Goal: Information Seeking & Learning: Compare options

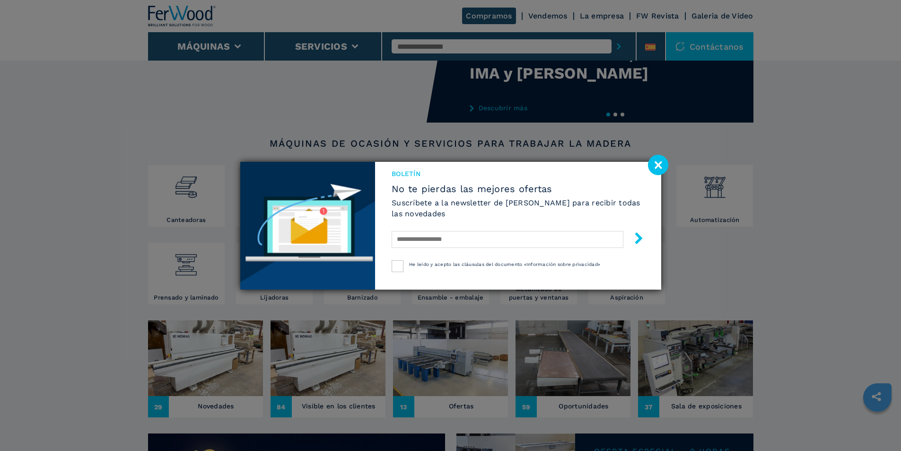
scroll to position [95, 0]
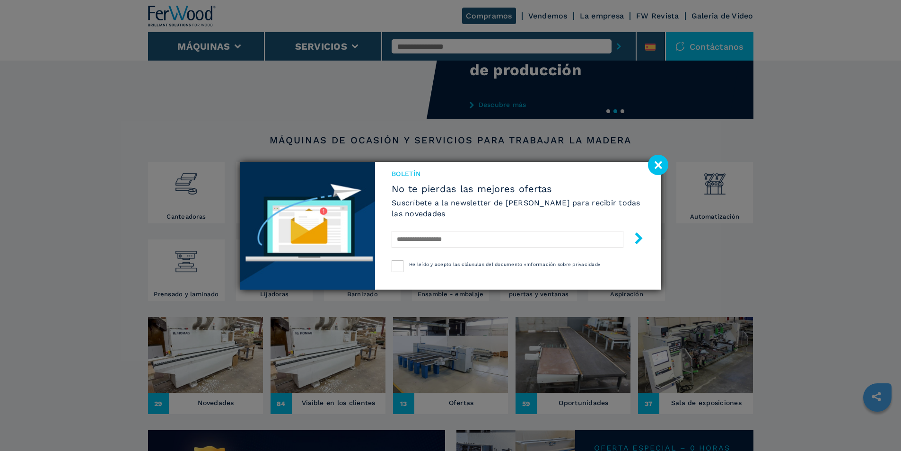
click at [664, 160] on image at bounding box center [658, 165] width 20 height 20
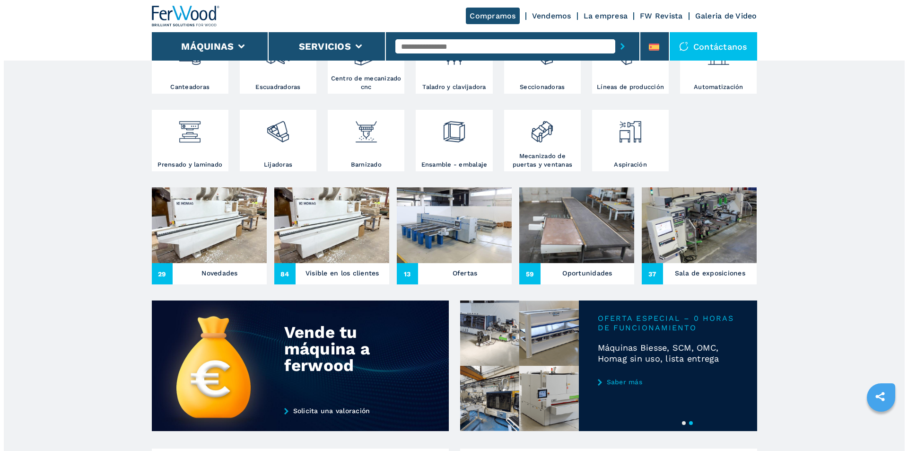
scroll to position [237, 0]
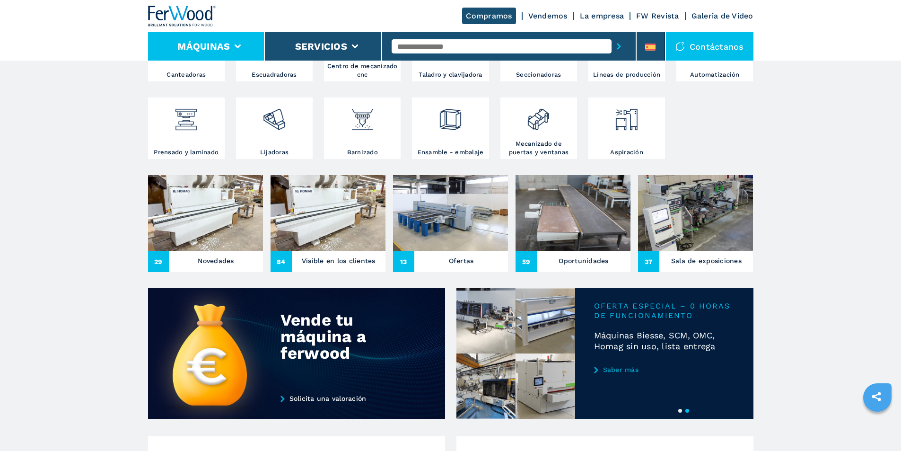
click at [238, 39] on li "Máquinas" at bounding box center [206, 46] width 117 height 28
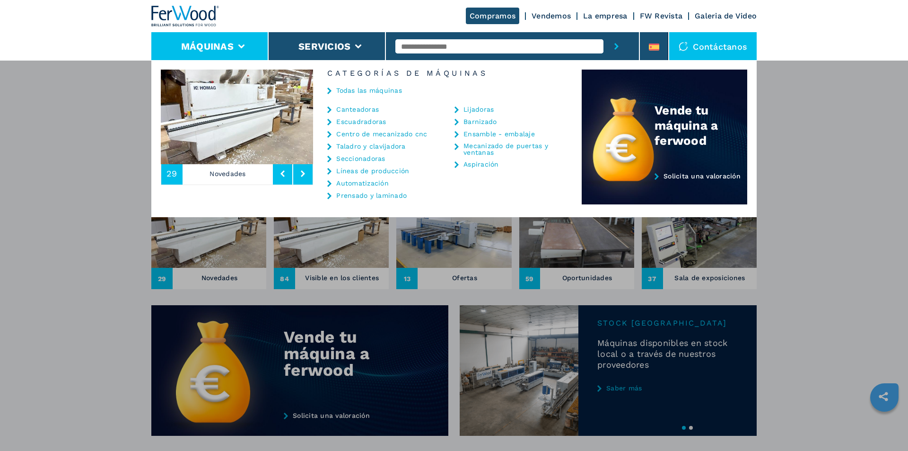
click at [403, 43] on input "text" at bounding box center [500, 46] width 209 height 14
type input "*****"
click at [604, 32] on button "submit-button" at bounding box center [617, 46] width 26 height 28
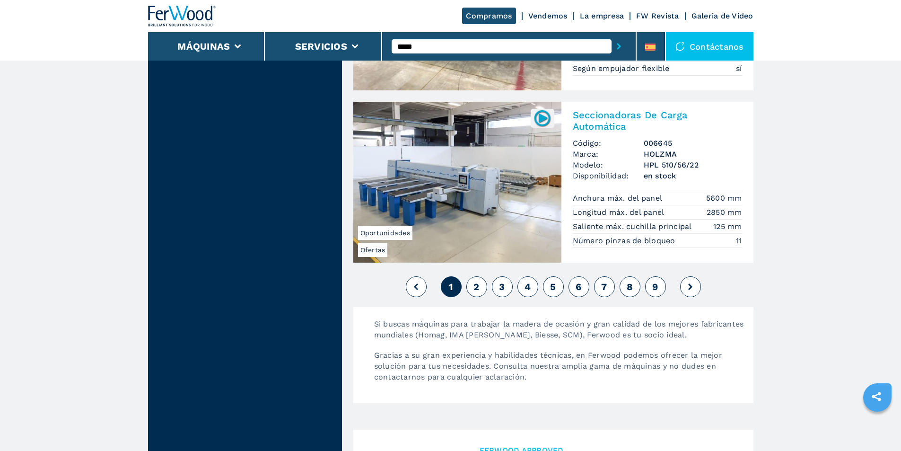
scroll to position [2318, 0]
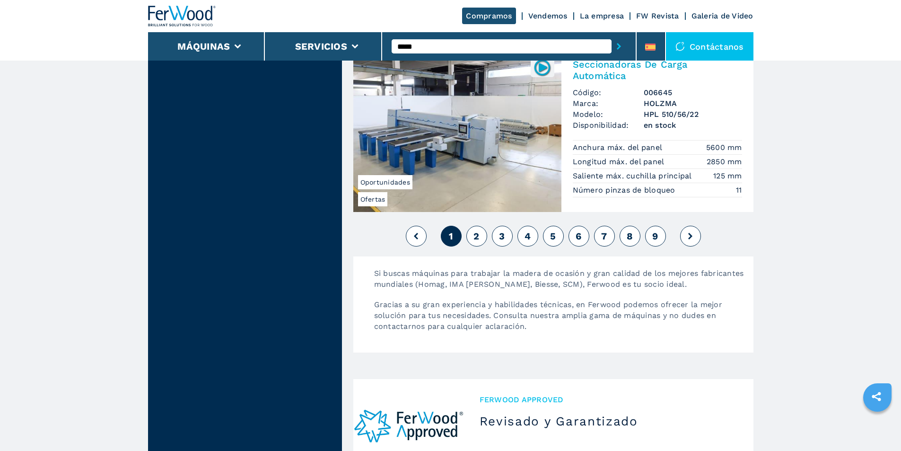
click at [481, 236] on button "2" at bounding box center [476, 236] width 21 height 21
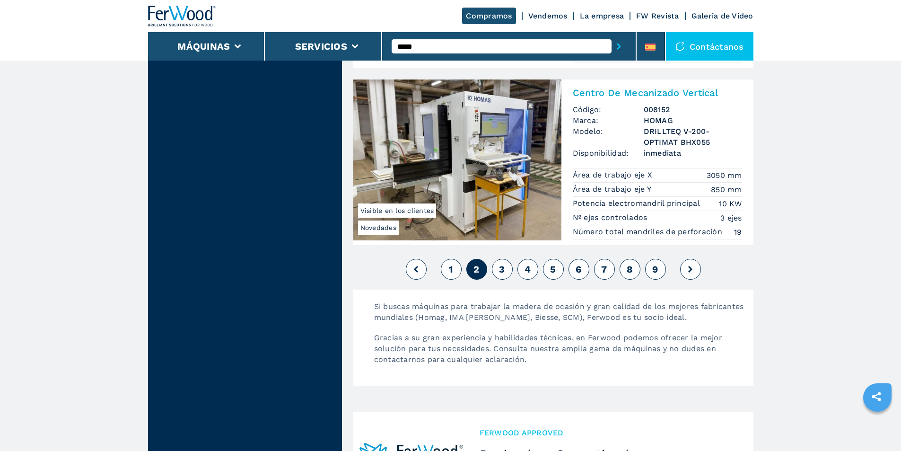
scroll to position [2403, 0]
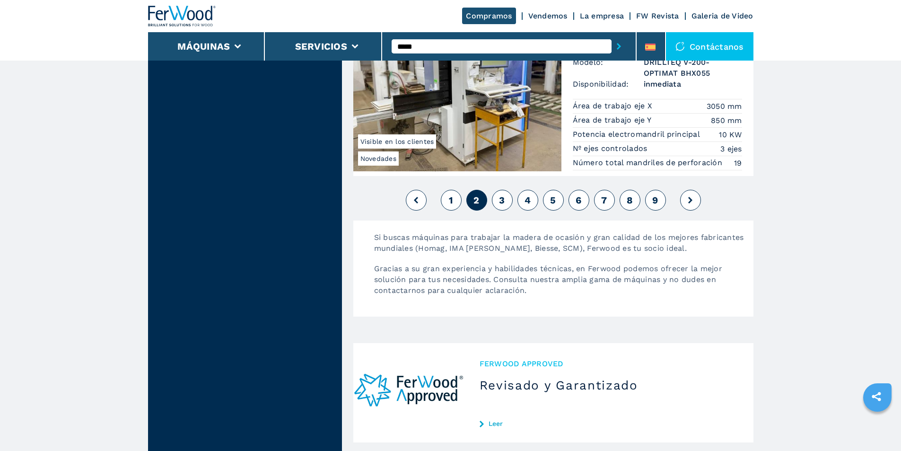
click at [506, 196] on button "3" at bounding box center [502, 200] width 21 height 21
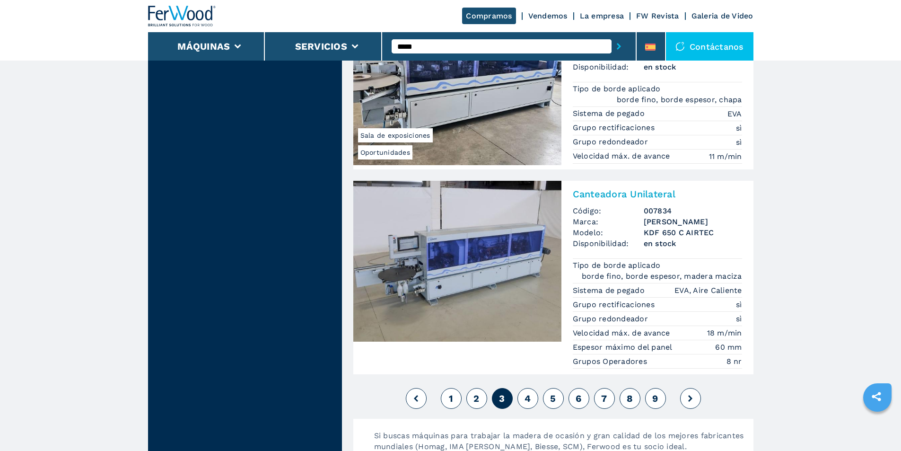
scroll to position [2224, 0]
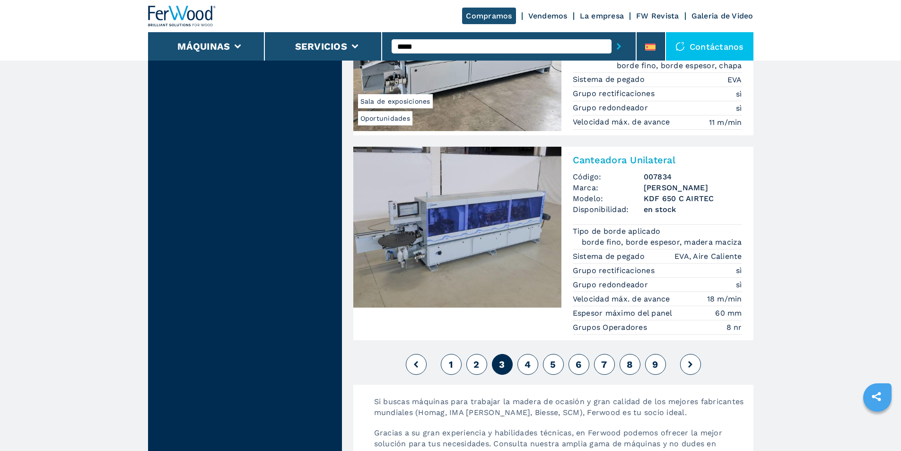
click at [693, 363] on button at bounding box center [690, 364] width 21 height 21
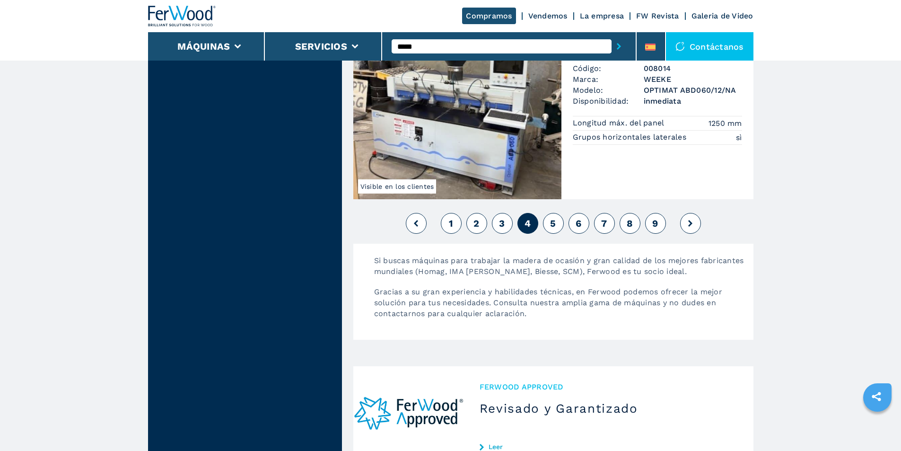
scroll to position [2271, 0]
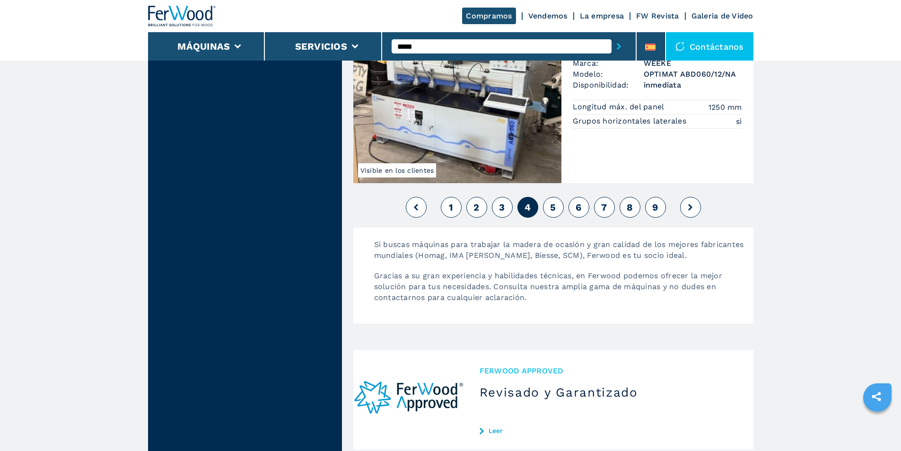
click at [688, 209] on icon at bounding box center [690, 207] width 4 height 7
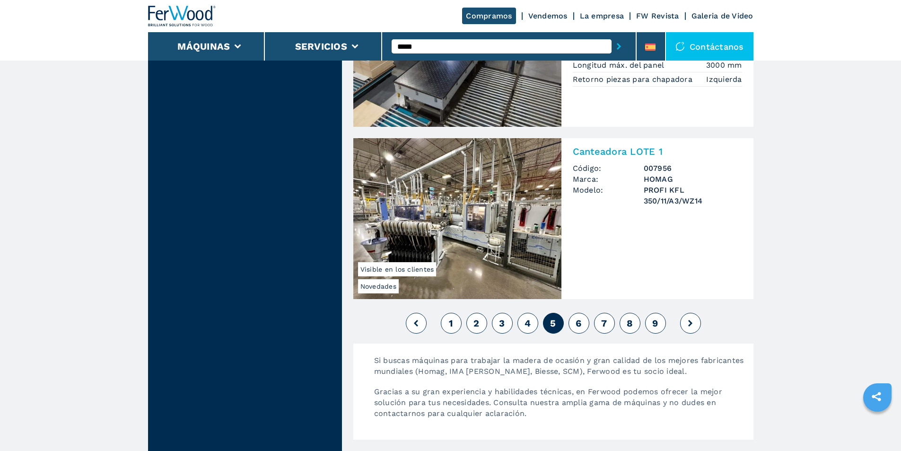
scroll to position [2224, 0]
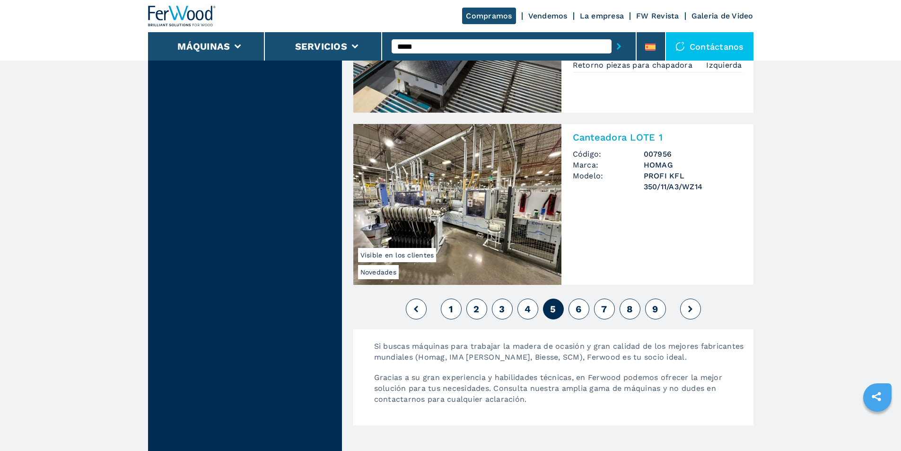
click at [688, 313] on button at bounding box center [690, 309] width 21 height 21
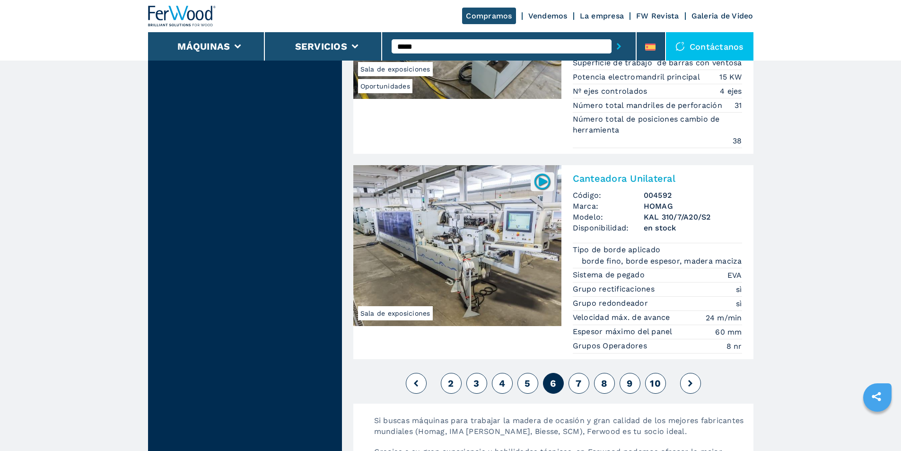
scroll to position [2413, 0]
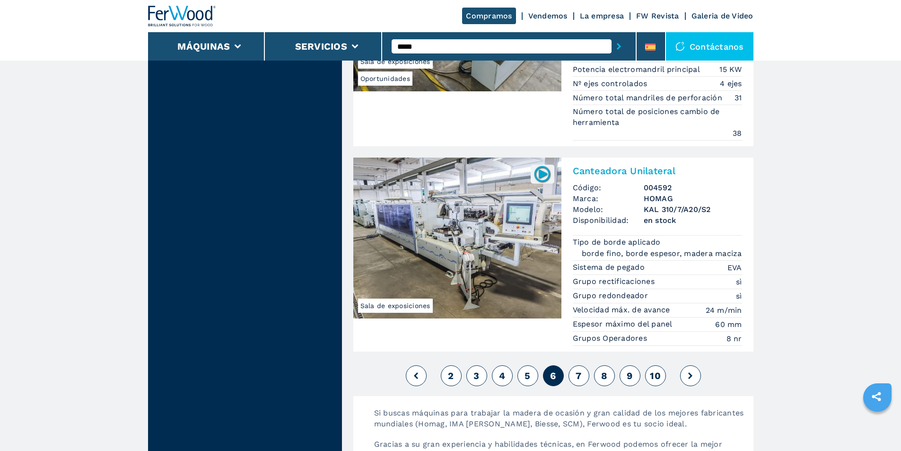
click at [687, 373] on button at bounding box center [690, 375] width 21 height 21
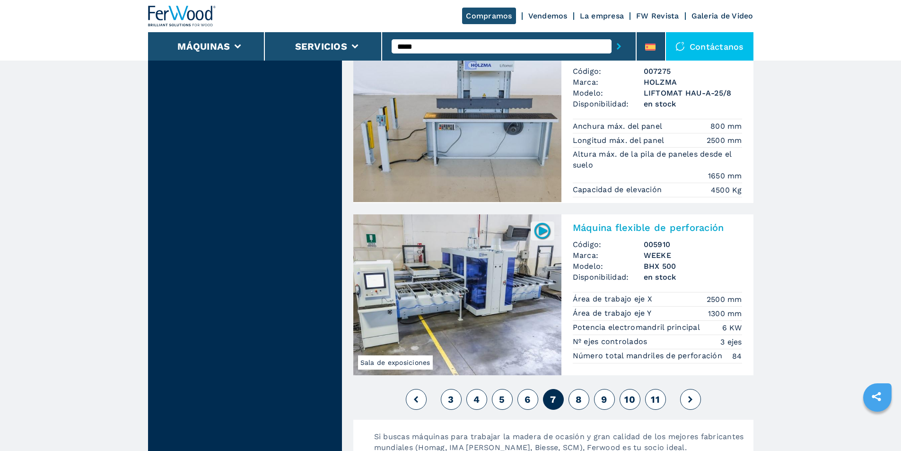
scroll to position [2129, 0]
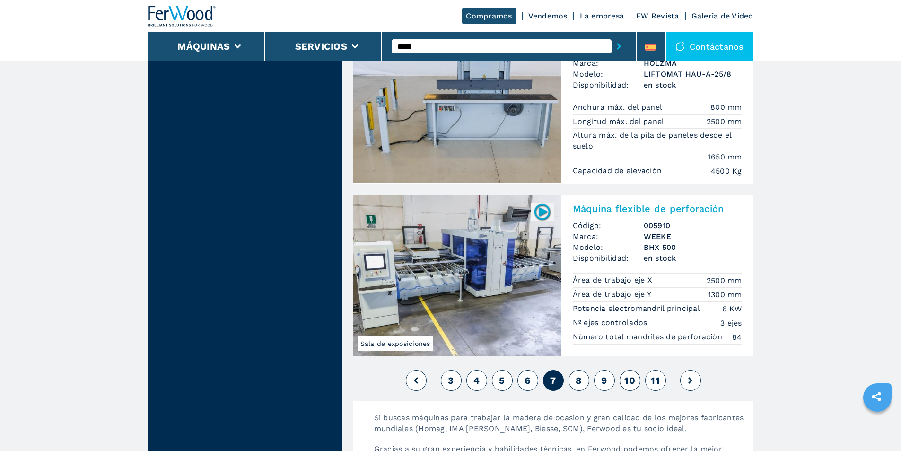
click at [689, 377] on icon at bounding box center [690, 380] width 4 height 7
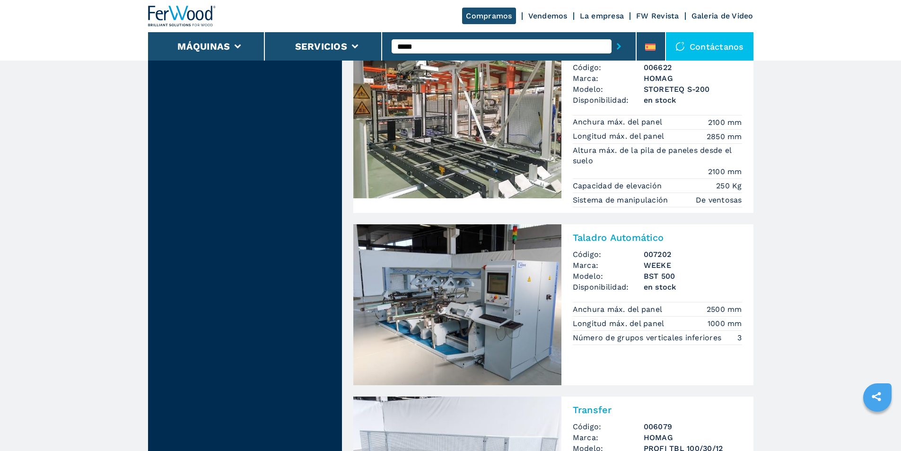
scroll to position [1845, 0]
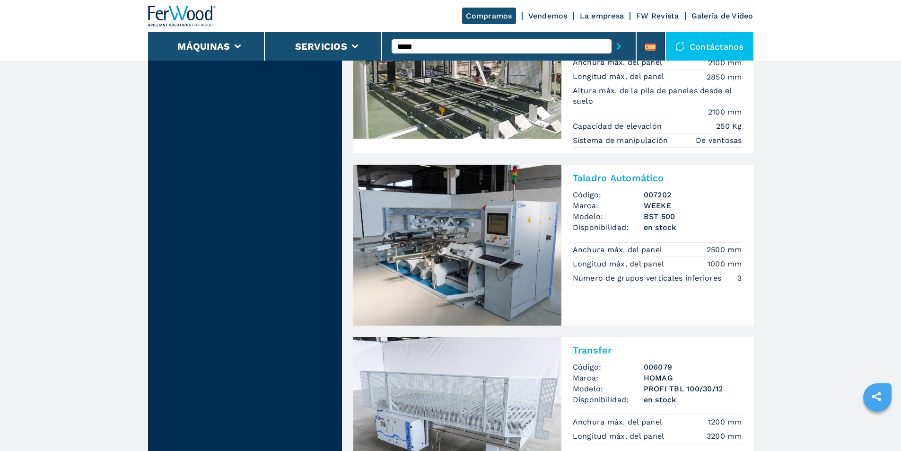
click at [444, 242] on img at bounding box center [457, 245] width 208 height 161
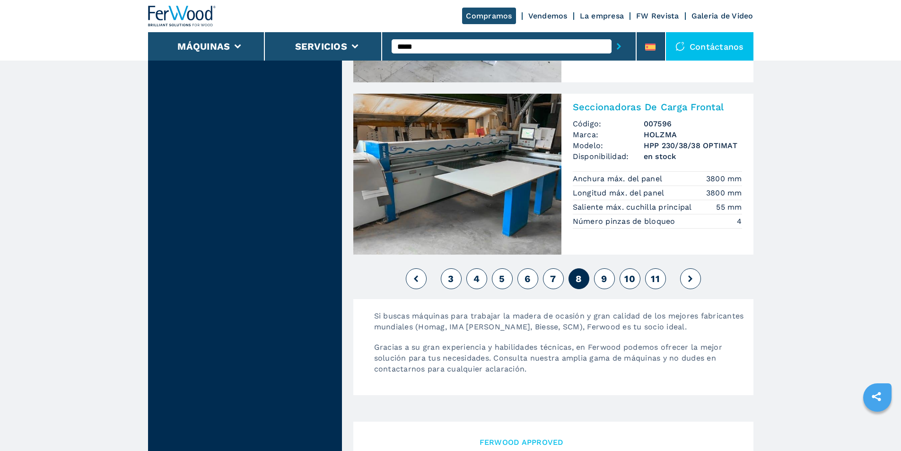
scroll to position [2413, 0]
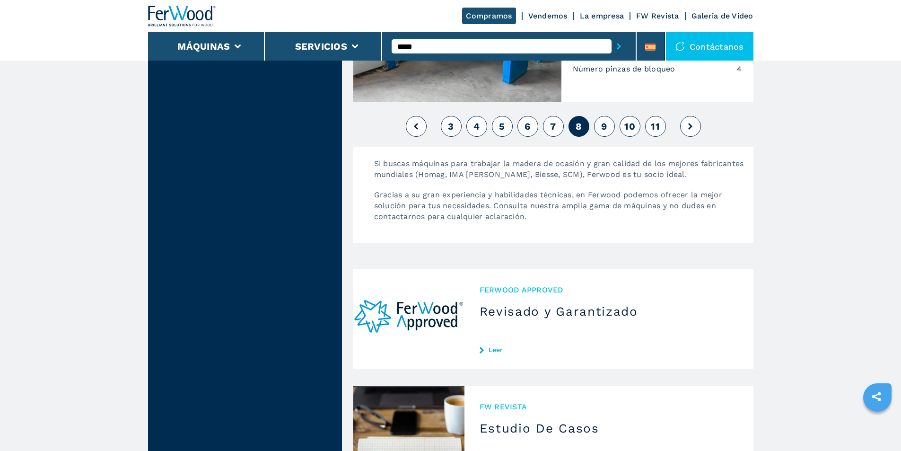
click at [688, 125] on icon at bounding box center [690, 126] width 4 height 7
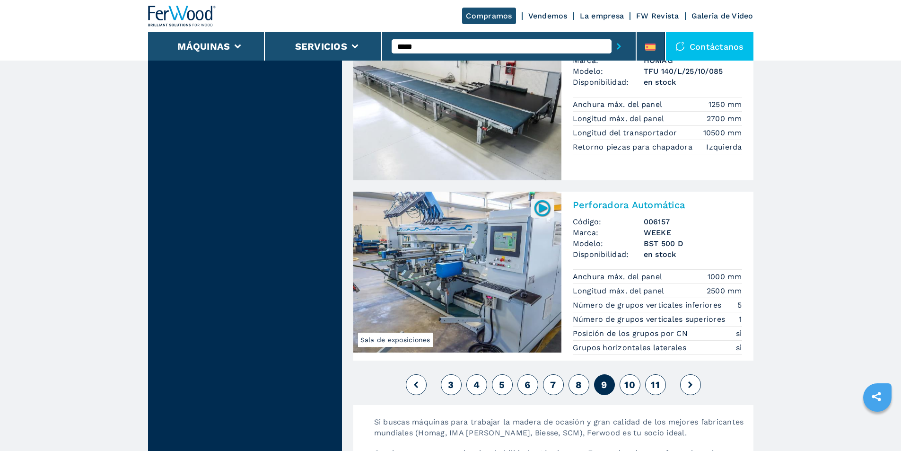
scroll to position [2224, 0]
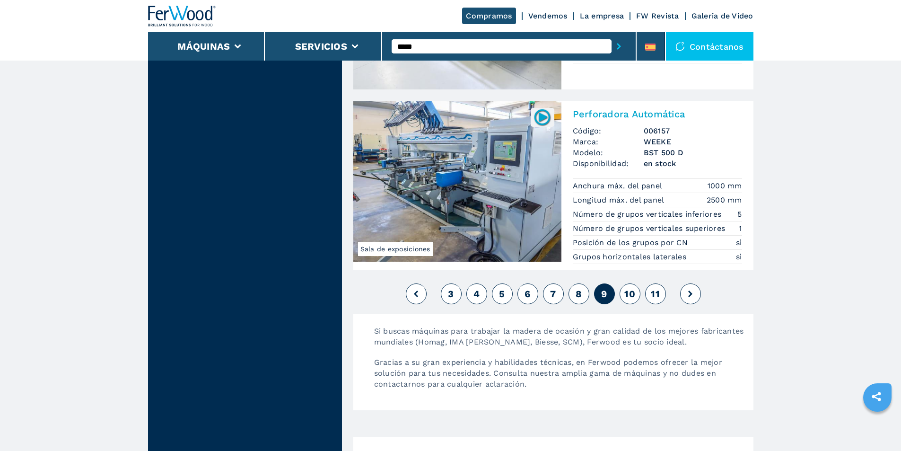
click at [690, 304] on button at bounding box center [690, 293] width 21 height 21
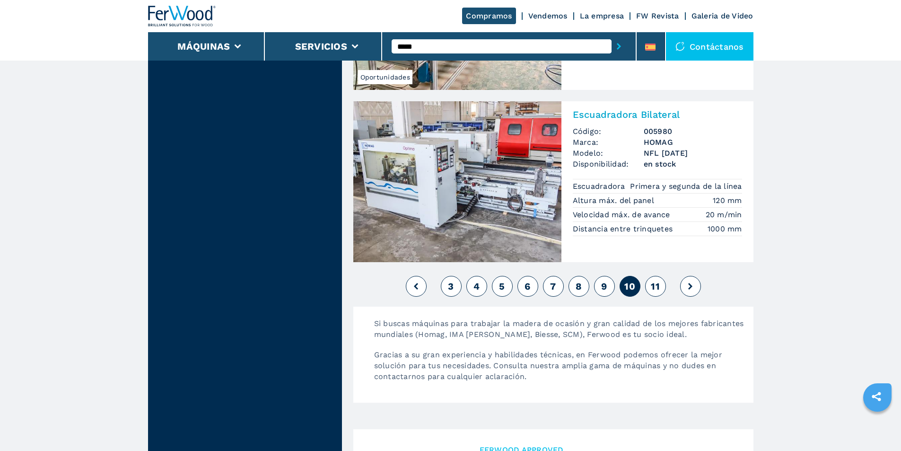
scroll to position [2413, 0]
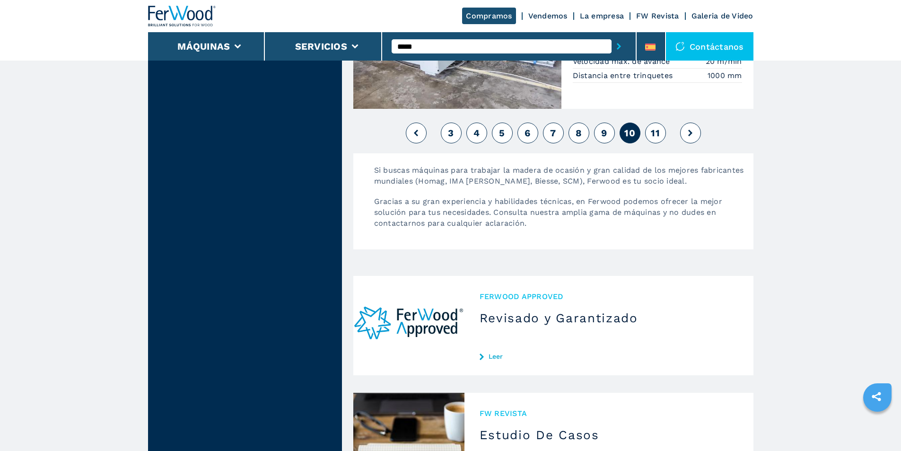
click at [689, 137] on button at bounding box center [690, 133] width 21 height 21
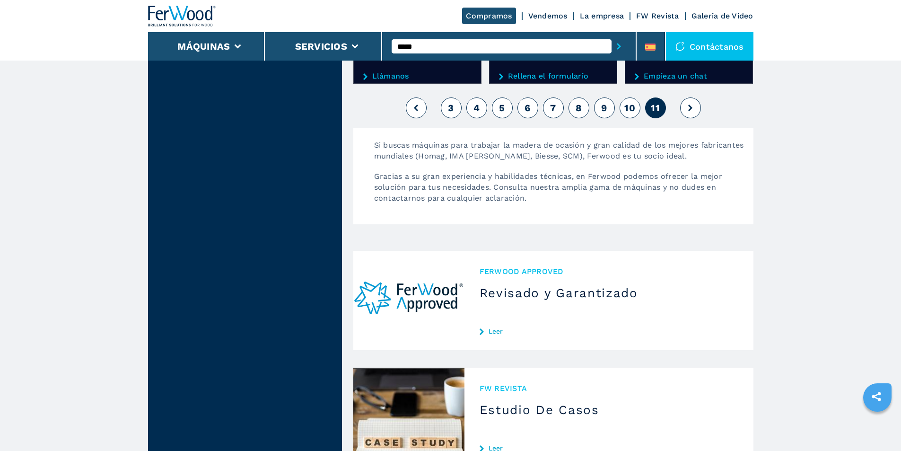
scroll to position [662, 0]
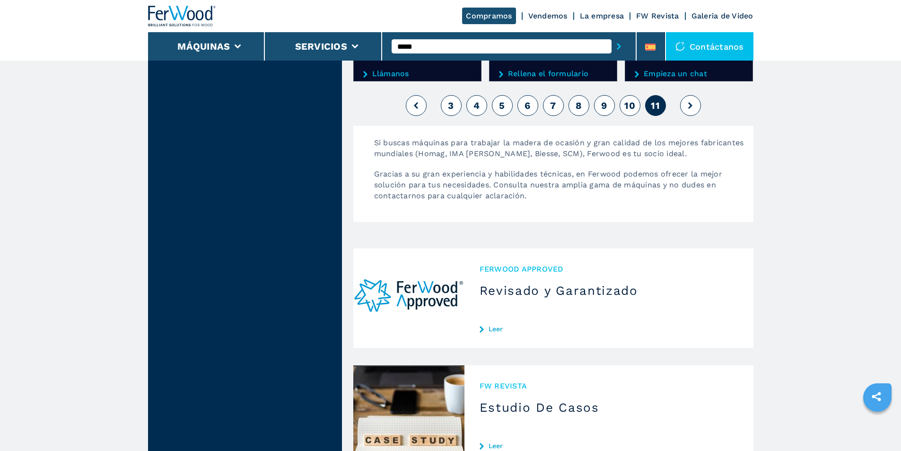
click at [687, 109] on button at bounding box center [690, 105] width 21 height 21
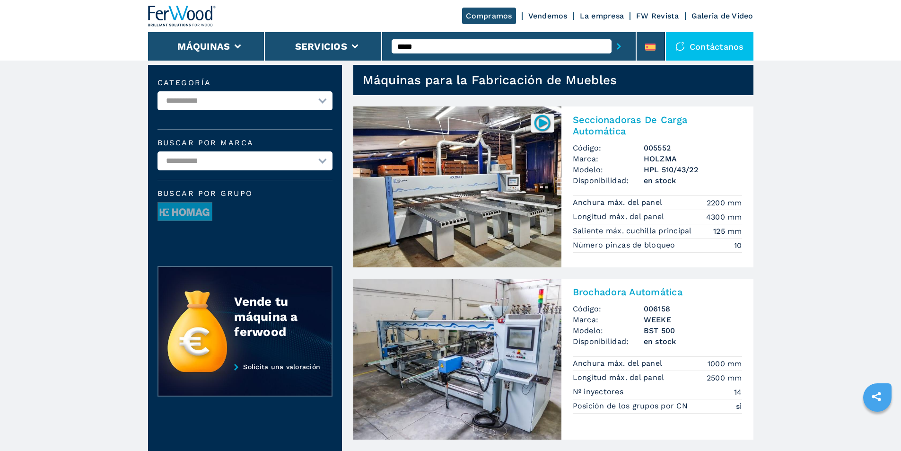
scroll to position [0, 0]
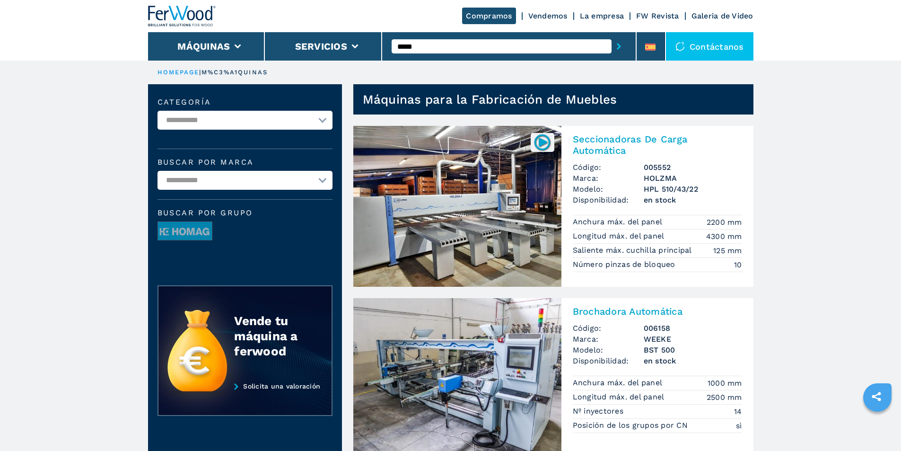
click at [175, 119] on select "**********" at bounding box center [245, 120] width 175 height 19
select select "**********"
click at [158, 111] on select "**********" at bounding box center [245, 120] width 175 height 19
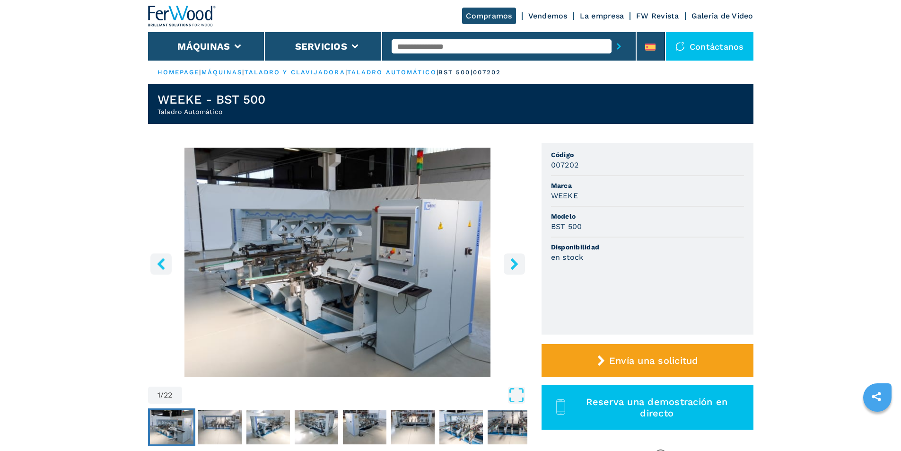
click at [317, 279] on img "Go to Slide 1" at bounding box center [337, 262] width 379 height 229
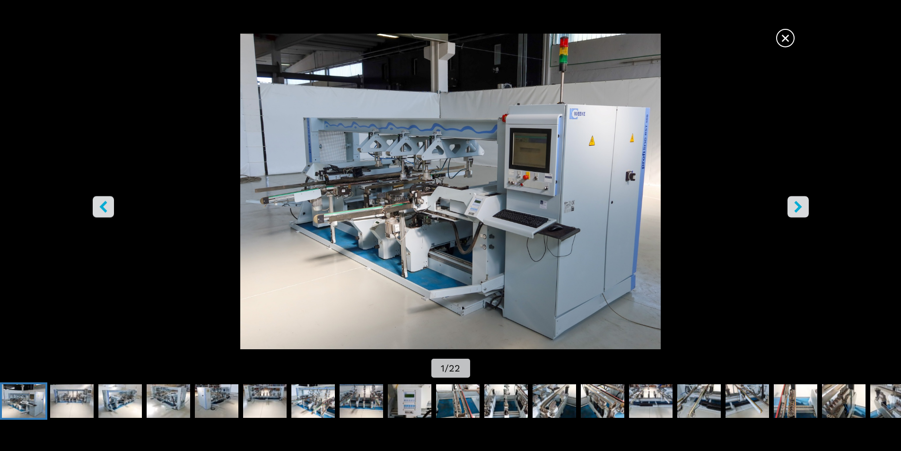
click at [799, 208] on icon "right-button" at bounding box center [798, 207] width 8 height 12
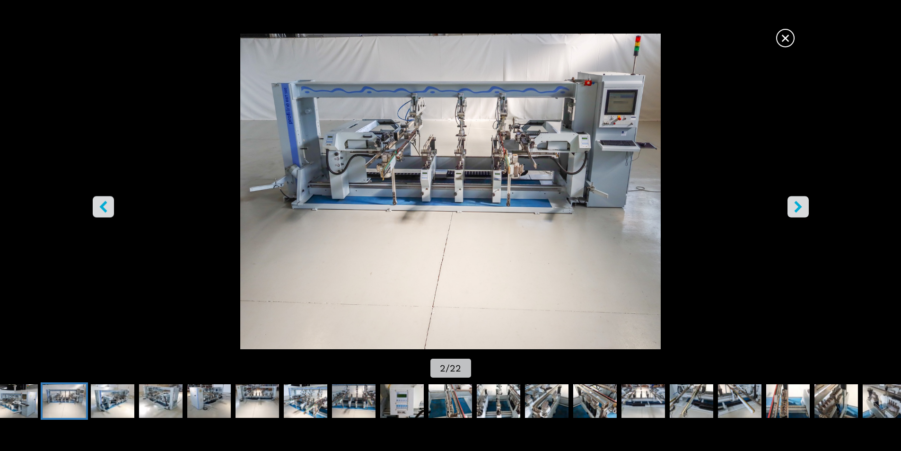
click at [798, 206] on icon "right-button" at bounding box center [798, 207] width 8 height 12
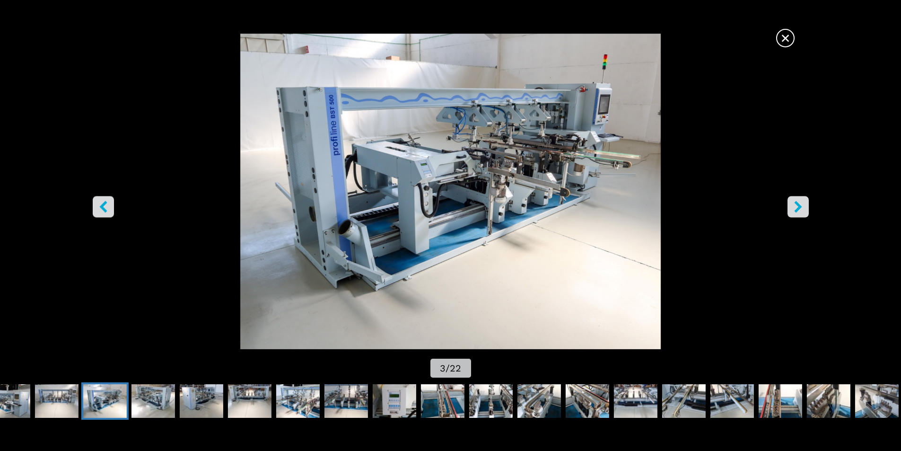
click at [798, 206] on icon "right-button" at bounding box center [798, 207] width 8 height 12
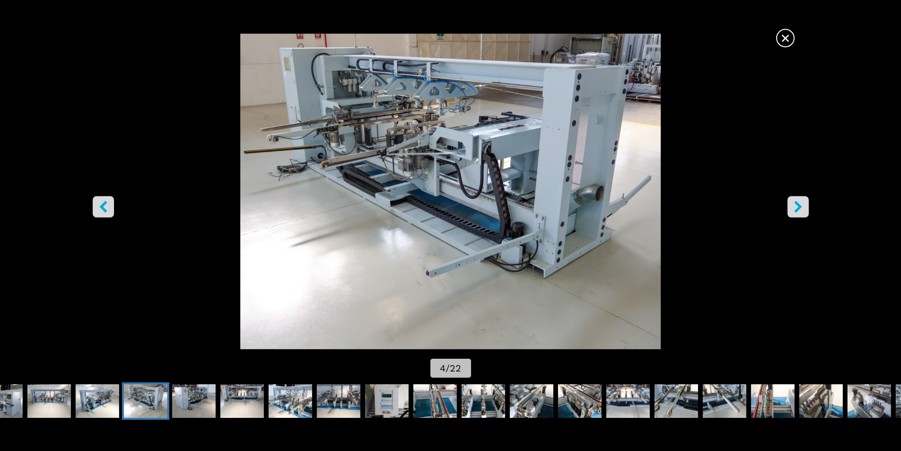
click at [798, 206] on icon "right-button" at bounding box center [798, 207] width 8 height 12
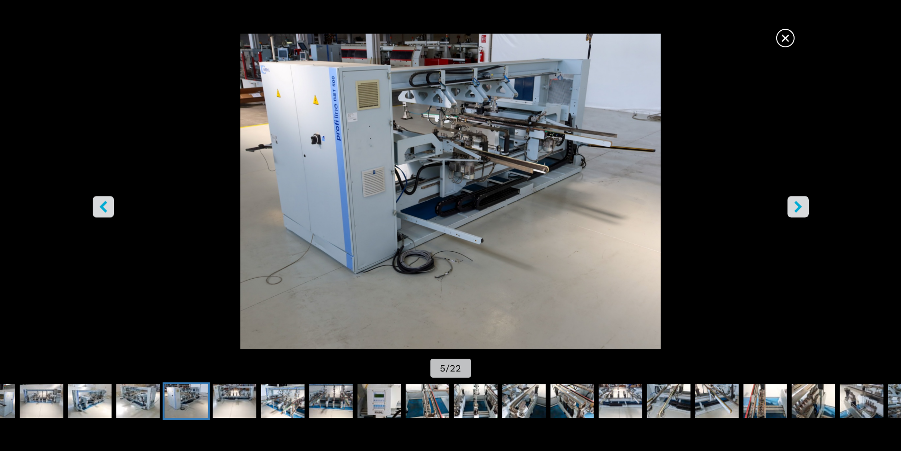
click at [798, 206] on icon "right-button" at bounding box center [798, 207] width 8 height 12
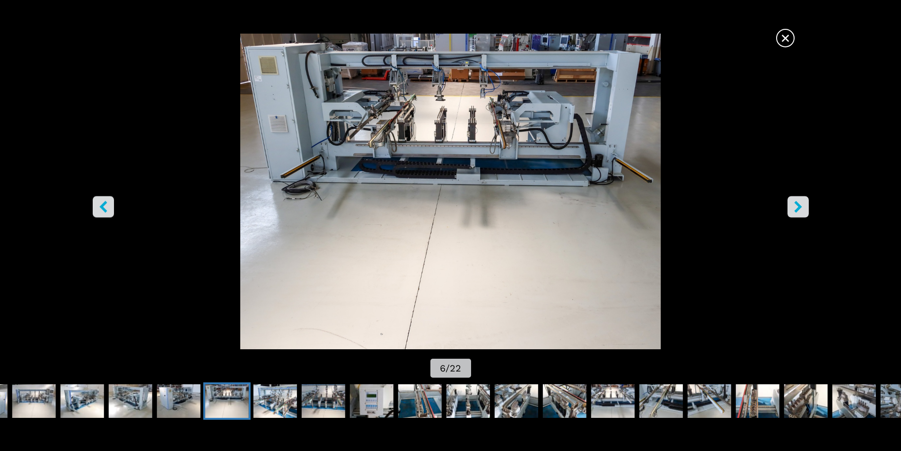
click at [785, 36] on span "×" at bounding box center [785, 36] width 17 height 17
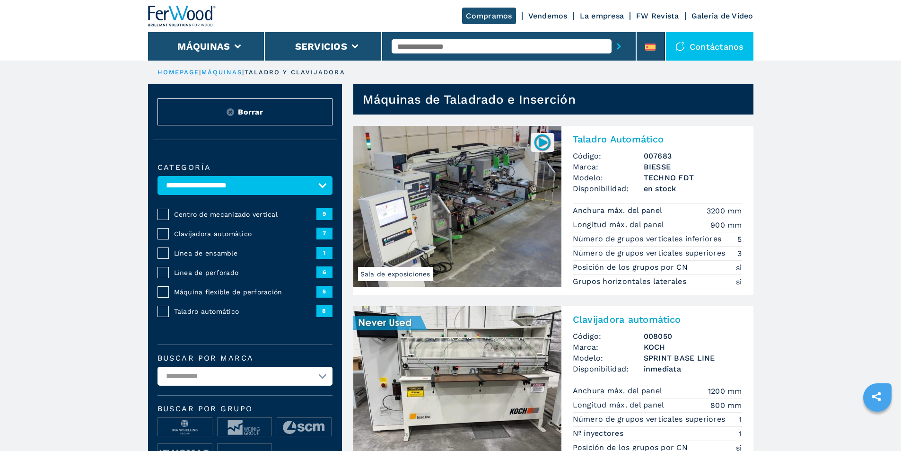
click at [173, 381] on select "**********" at bounding box center [245, 376] width 175 height 19
select select "*****"
click at [158, 373] on select "**********" at bounding box center [245, 376] width 175 height 19
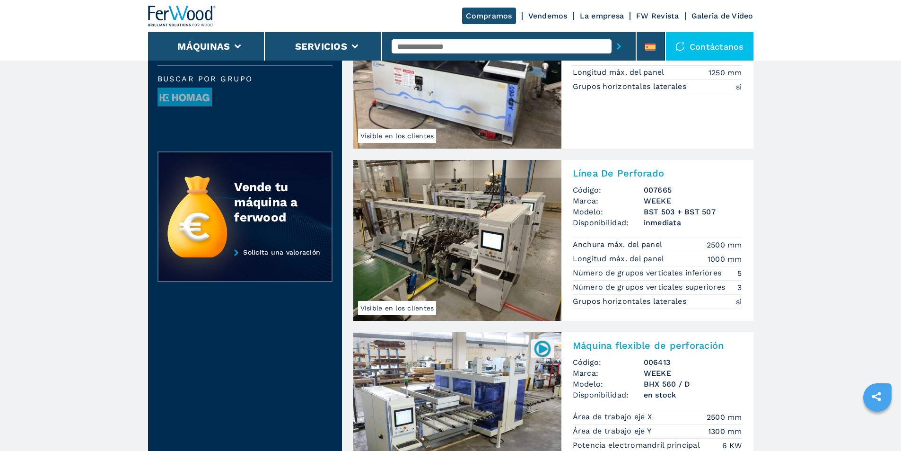
scroll to position [331, 0]
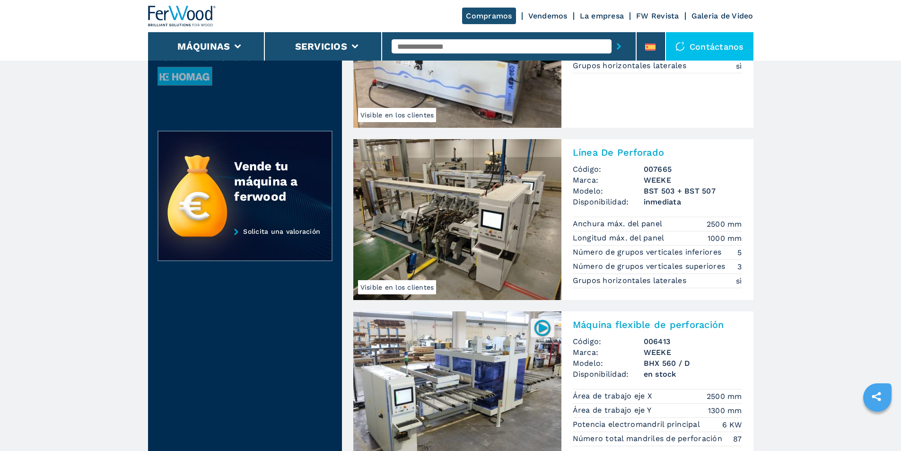
click at [457, 231] on img at bounding box center [457, 219] width 208 height 161
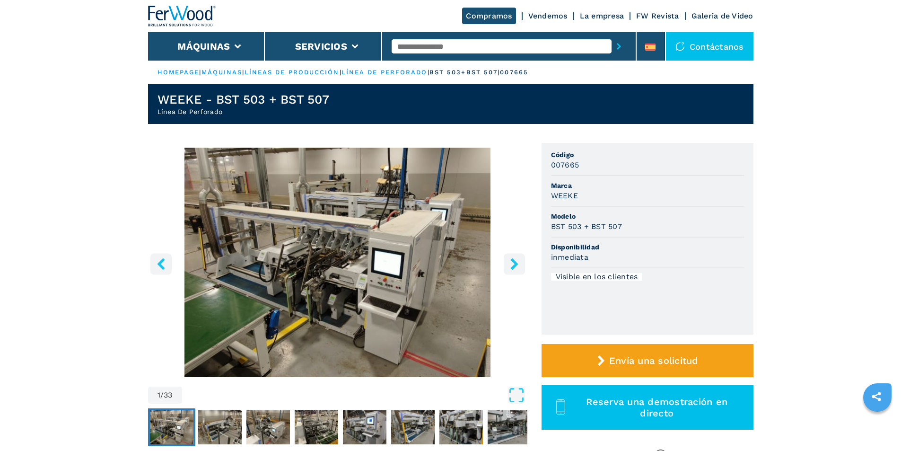
click at [343, 276] on img "Go to Slide 1" at bounding box center [337, 262] width 379 height 229
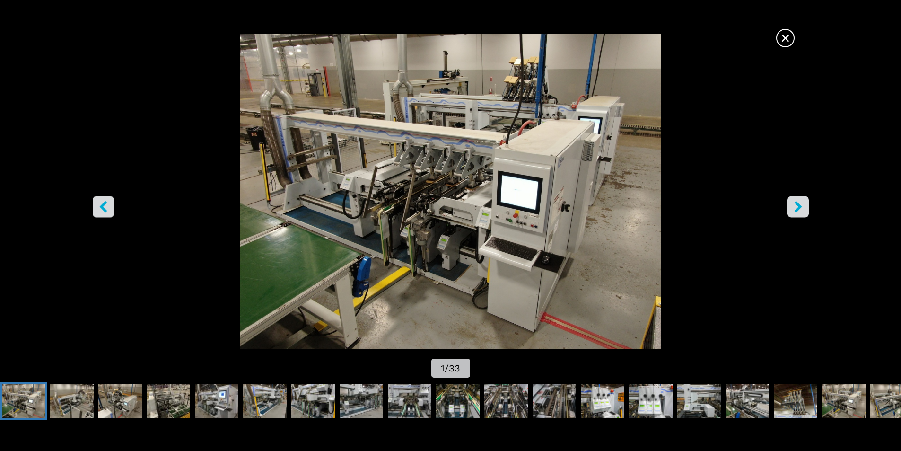
click at [801, 206] on icon "right-button" at bounding box center [798, 207] width 12 height 12
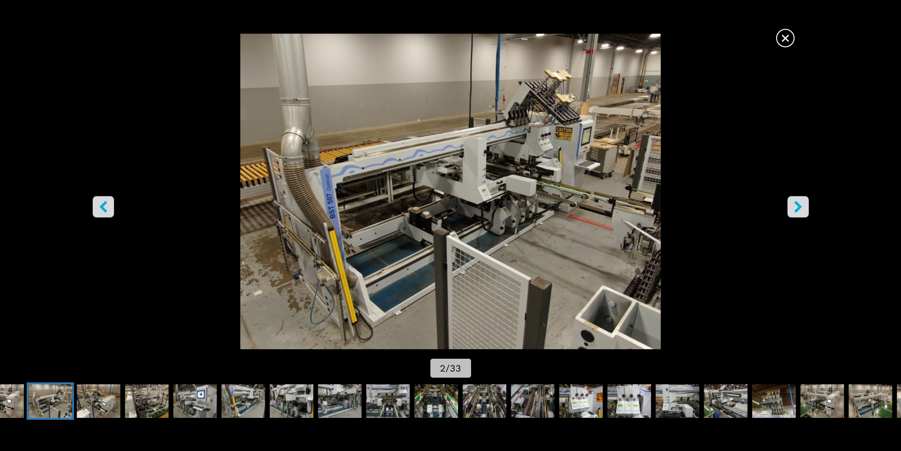
click at [801, 206] on icon "right-button" at bounding box center [798, 207] width 12 height 12
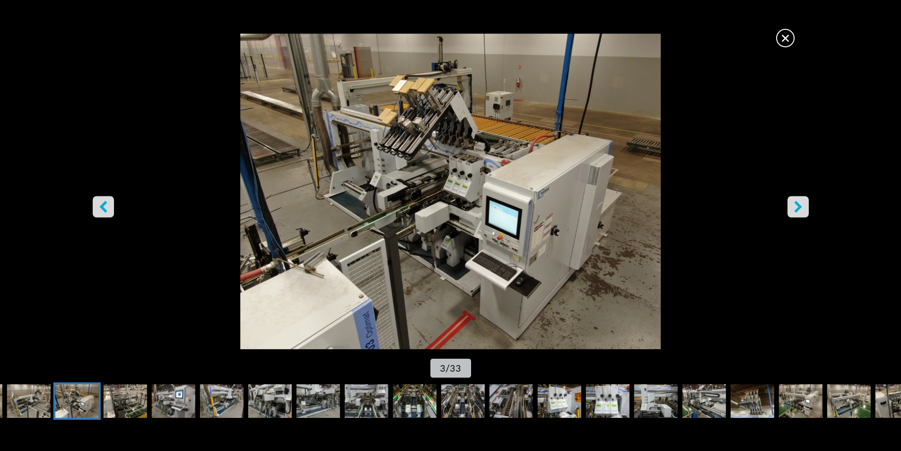
click at [801, 206] on icon "right-button" at bounding box center [798, 207] width 12 height 12
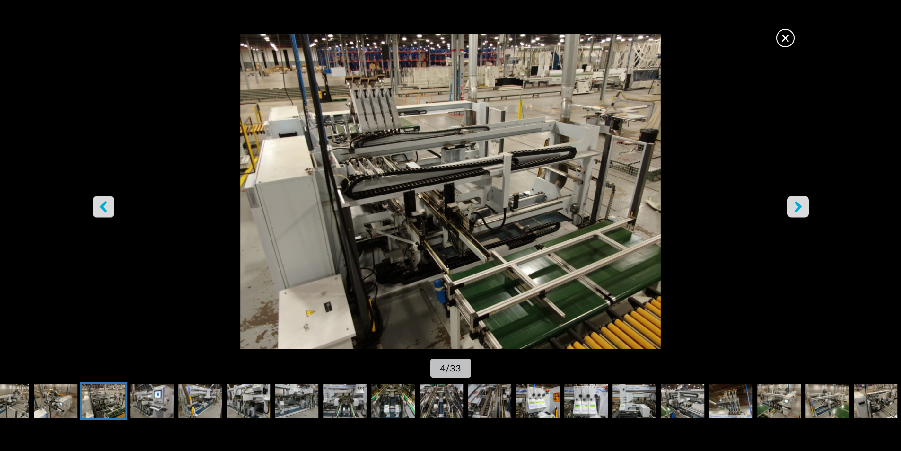
click at [801, 206] on icon "right-button" at bounding box center [798, 207] width 12 height 12
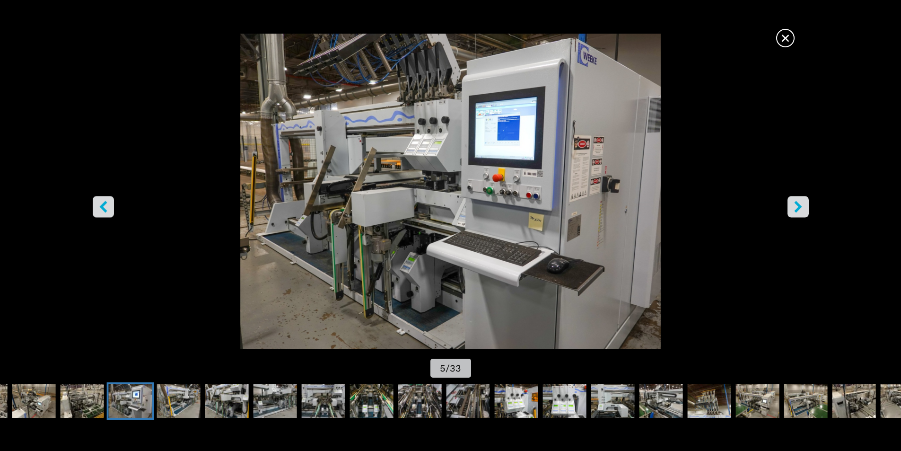
click at [801, 206] on icon "right-button" at bounding box center [798, 207] width 12 height 12
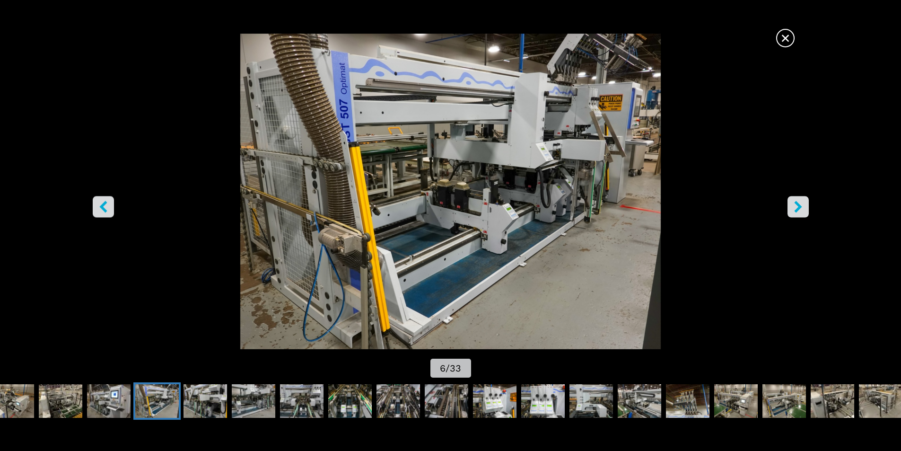
click at [801, 206] on icon "right-button" at bounding box center [798, 207] width 12 height 12
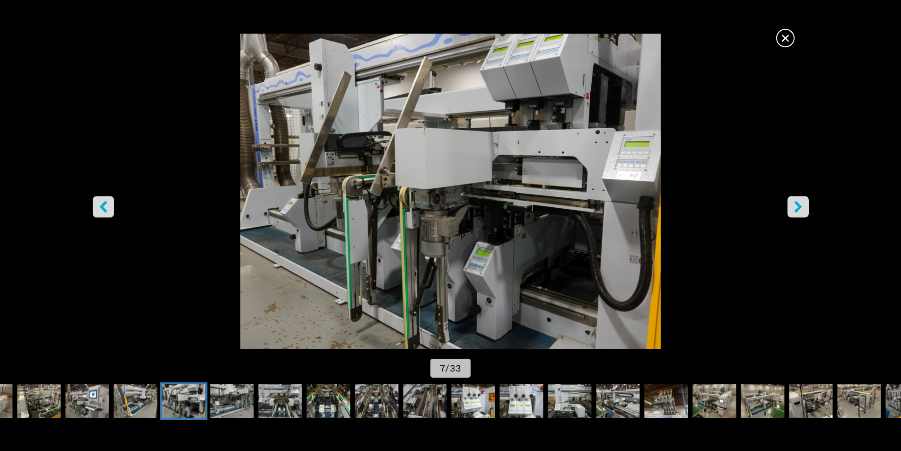
click at [801, 206] on icon "right-button" at bounding box center [798, 207] width 12 height 12
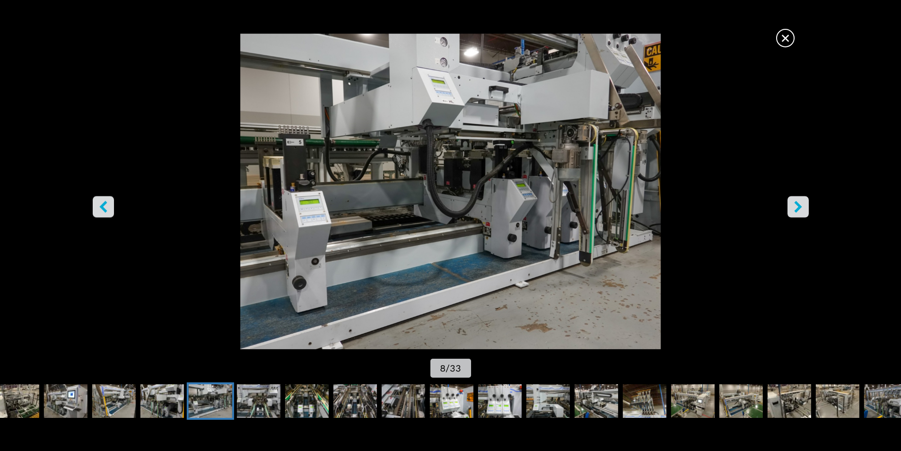
click at [801, 206] on icon "right-button" at bounding box center [798, 207] width 12 height 12
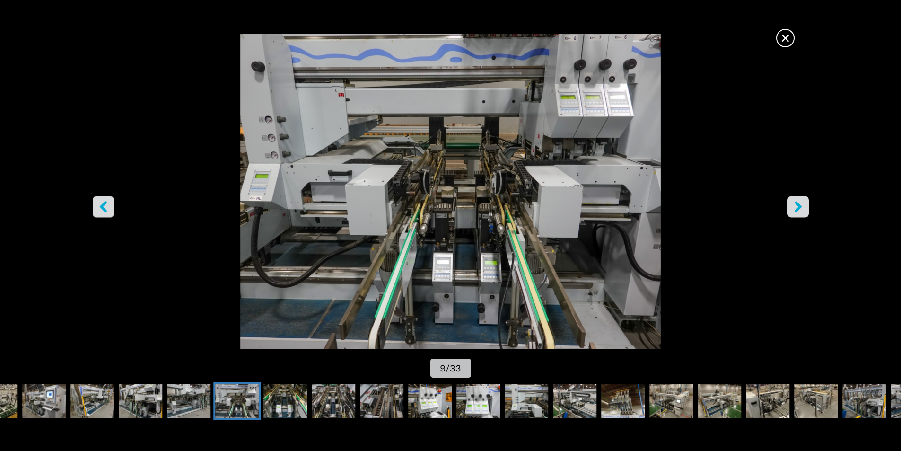
click at [801, 206] on icon "right-button" at bounding box center [798, 207] width 12 height 12
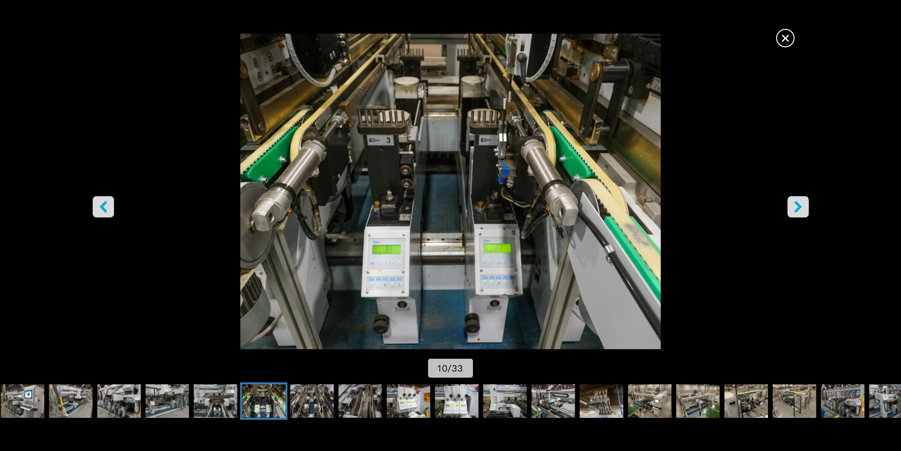
click at [801, 206] on icon "right-button" at bounding box center [798, 207] width 12 height 12
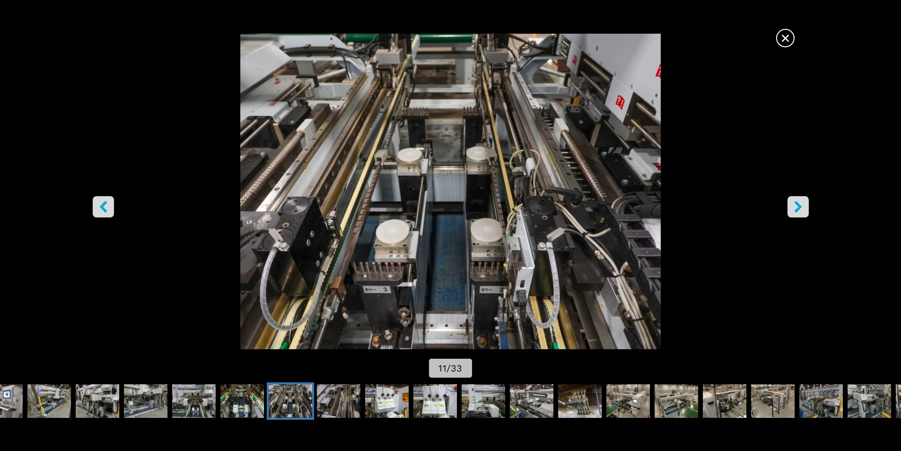
click at [801, 206] on icon "right-button" at bounding box center [798, 207] width 12 height 12
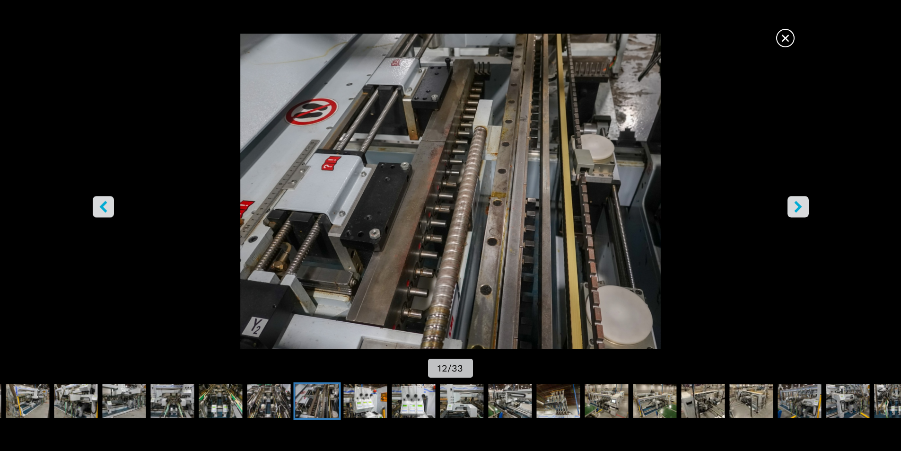
click at [801, 206] on icon "right-button" at bounding box center [798, 207] width 12 height 12
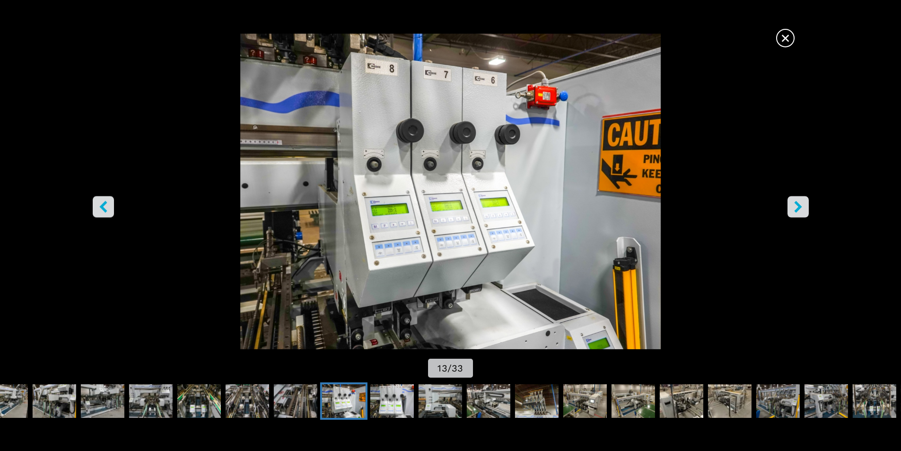
click at [801, 206] on icon "right-button" at bounding box center [798, 207] width 12 height 12
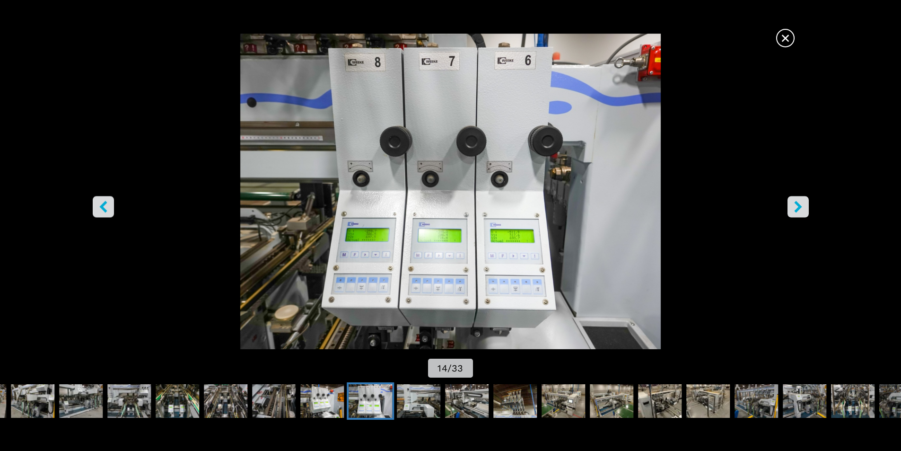
click at [801, 206] on icon "right-button" at bounding box center [798, 207] width 12 height 12
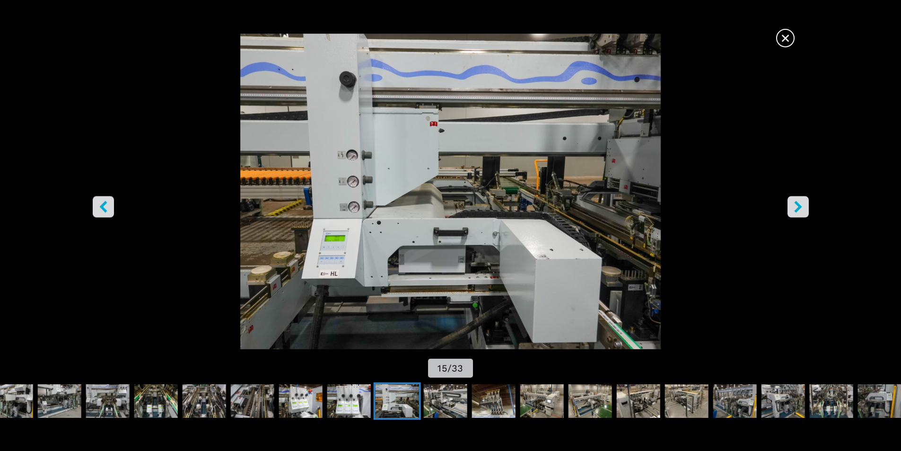
click at [801, 206] on icon "right-button" at bounding box center [798, 207] width 12 height 12
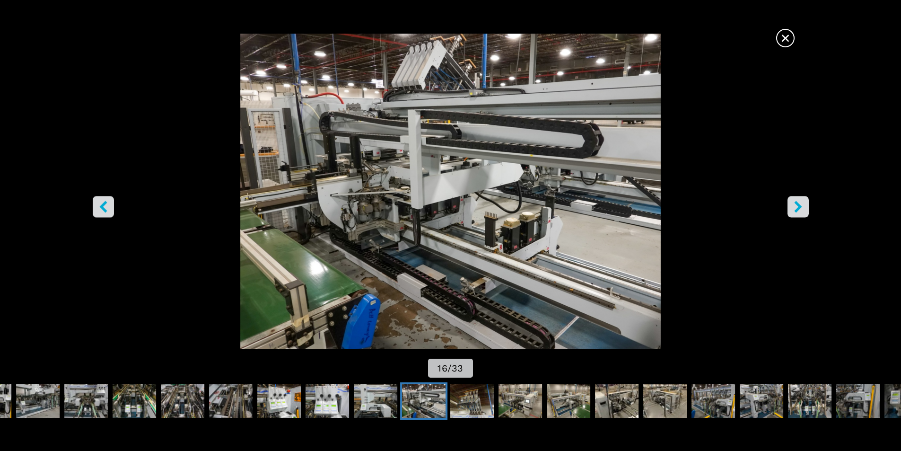
click at [801, 206] on icon "right-button" at bounding box center [798, 207] width 12 height 12
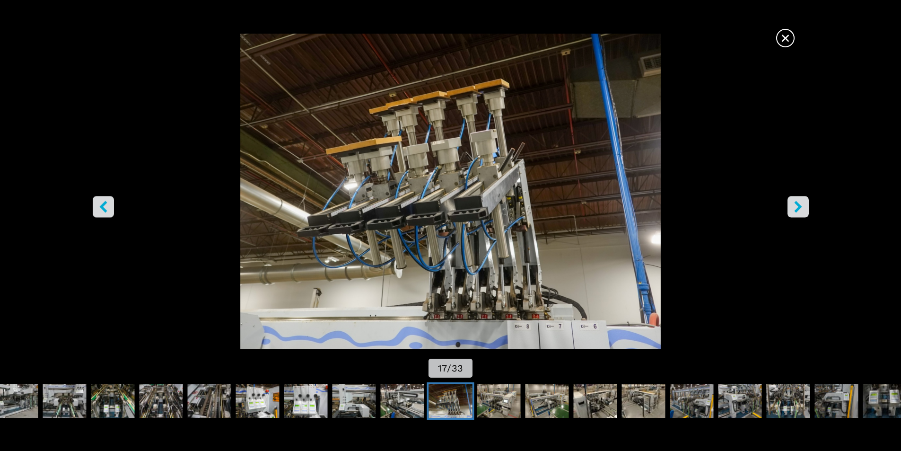
click at [801, 206] on icon "right-button" at bounding box center [798, 207] width 12 height 12
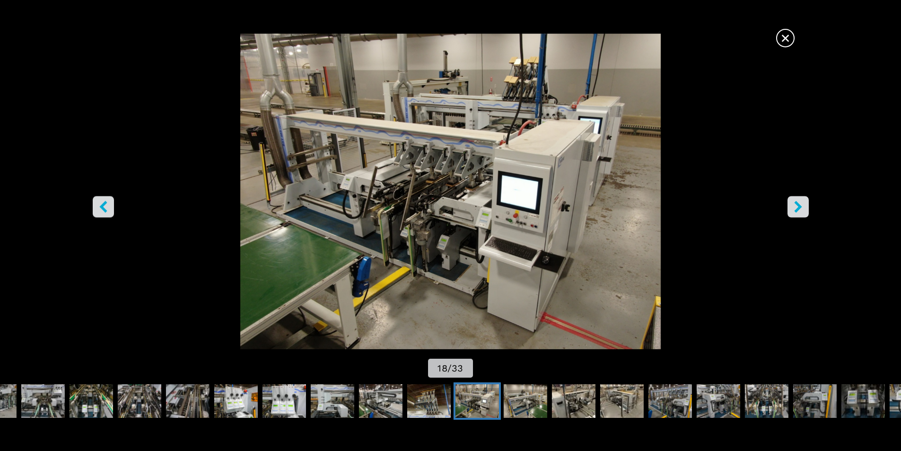
click at [801, 206] on icon "right-button" at bounding box center [798, 207] width 12 height 12
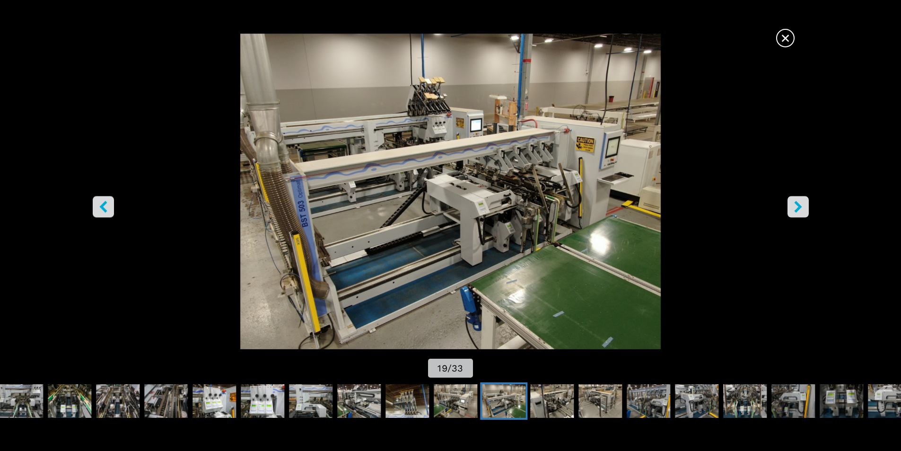
click at [801, 206] on icon "right-button" at bounding box center [798, 207] width 12 height 12
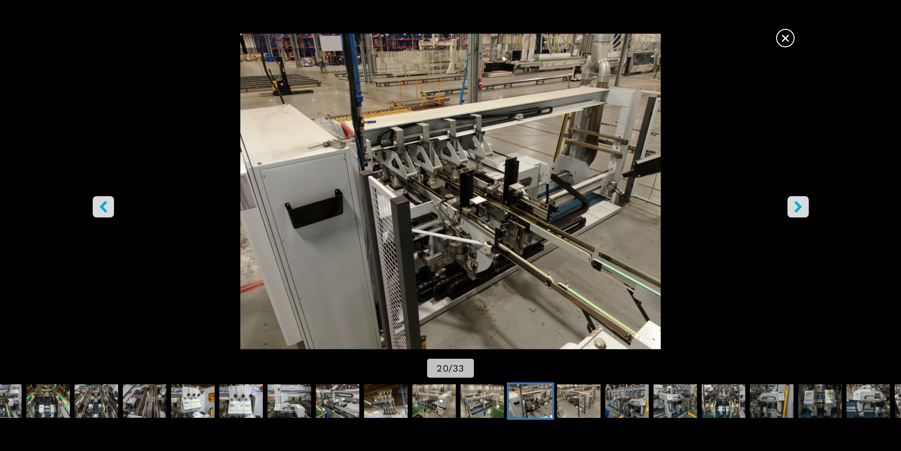
click at [787, 38] on span "×" at bounding box center [785, 36] width 17 height 17
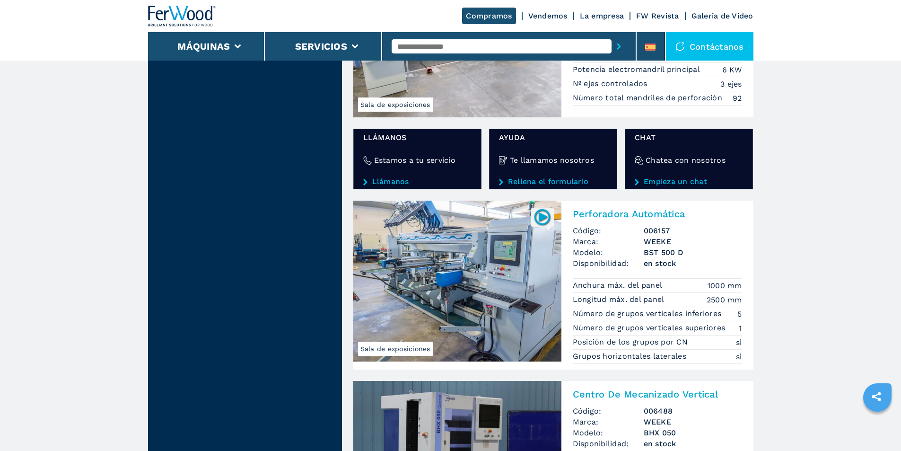
scroll to position [1467, 0]
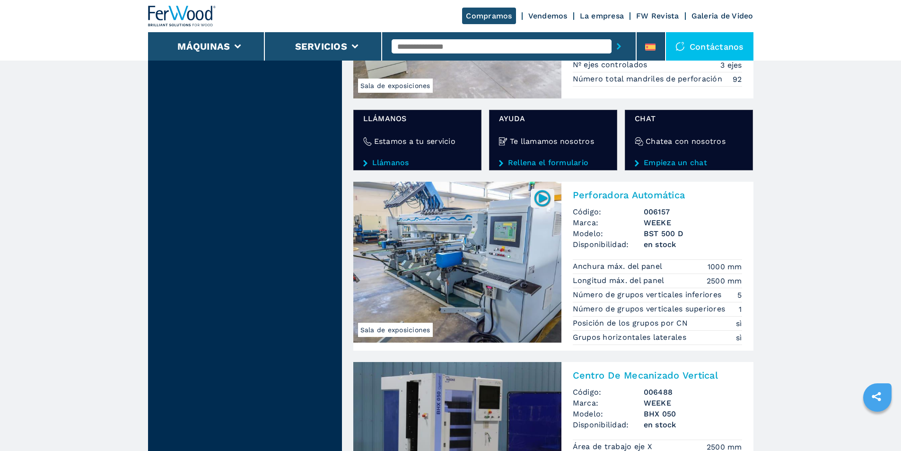
click at [427, 273] on img at bounding box center [457, 262] width 208 height 161
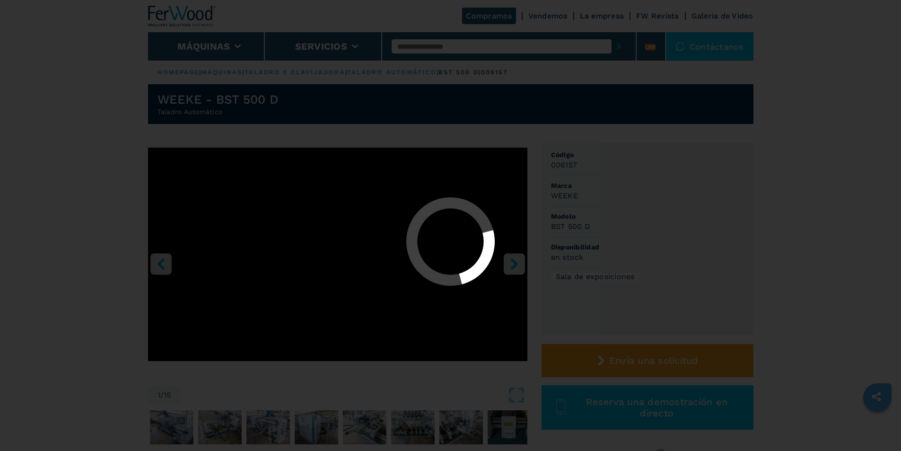
select select "**********"
select select "*****"
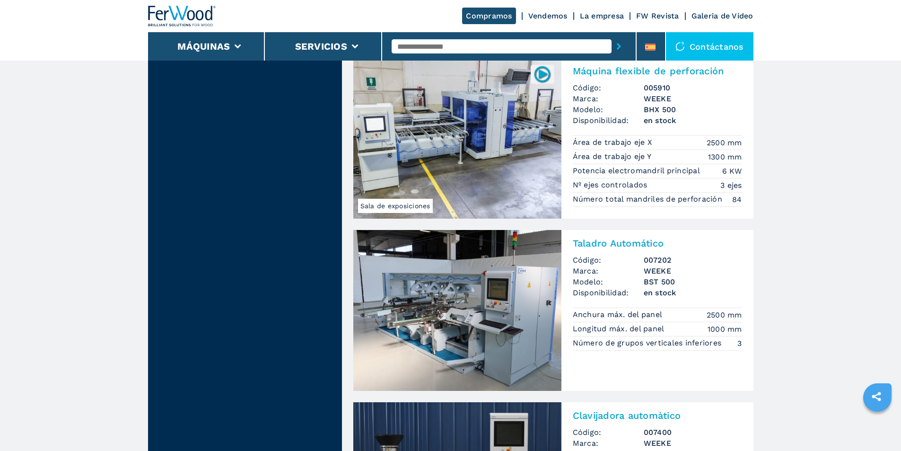
scroll to position [852, 0]
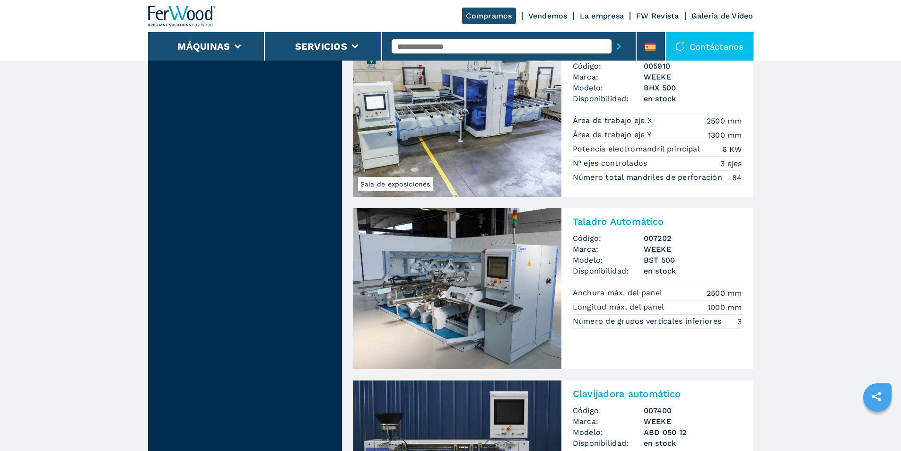
click at [452, 281] on img at bounding box center [457, 288] width 208 height 161
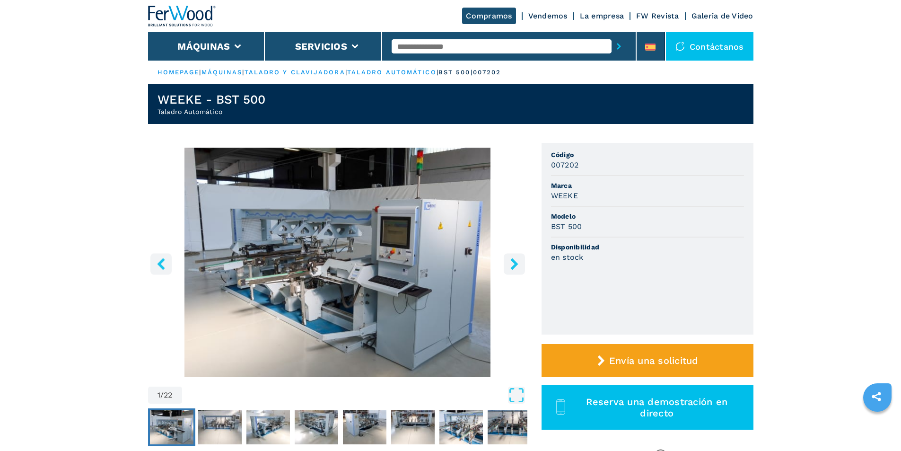
click at [510, 265] on icon "right-button" at bounding box center [515, 264] width 12 height 12
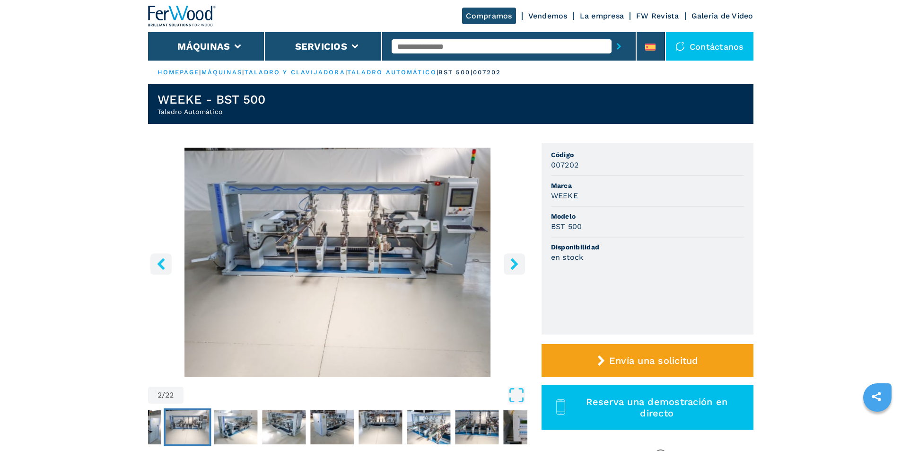
click at [510, 265] on icon "right-button" at bounding box center [515, 264] width 12 height 12
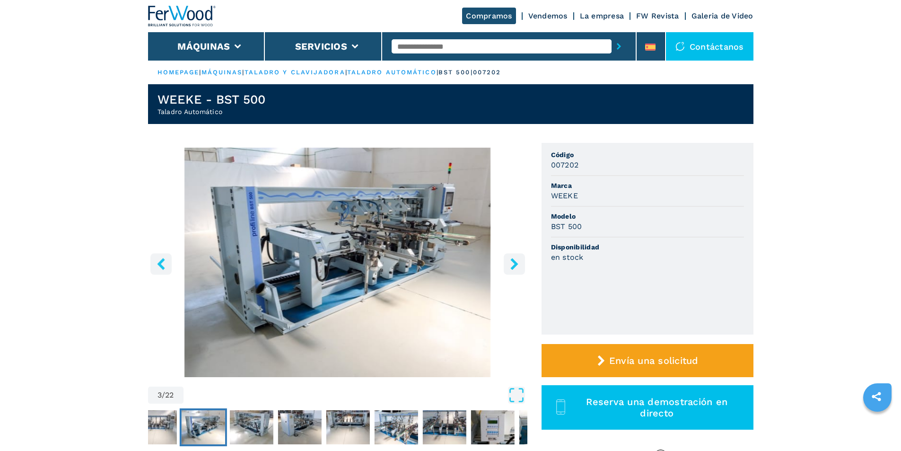
click at [510, 265] on icon "right-button" at bounding box center [515, 264] width 12 height 12
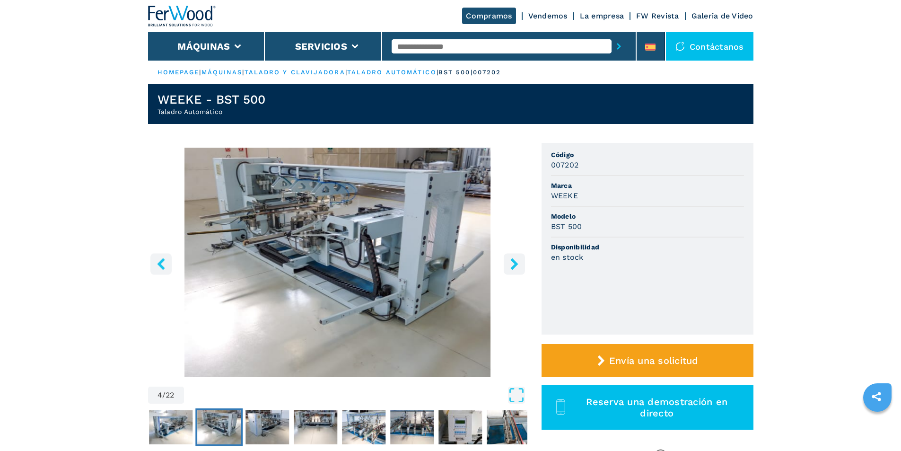
click at [510, 265] on icon "right-button" at bounding box center [515, 264] width 12 height 12
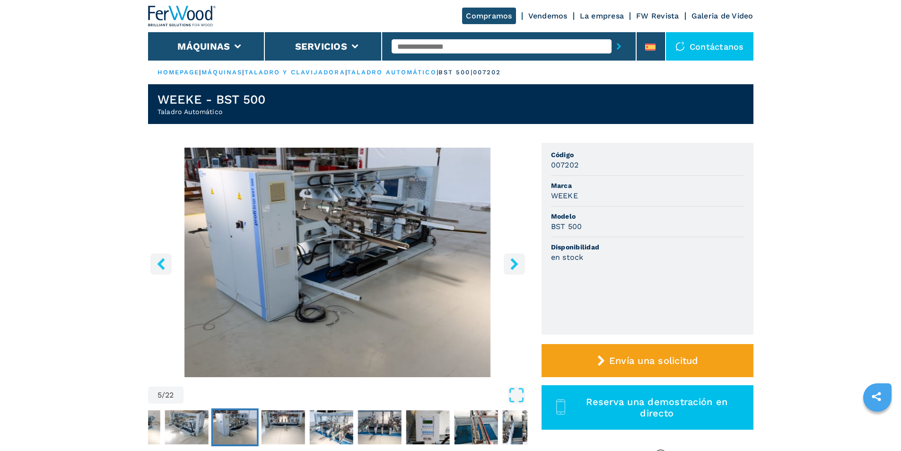
click at [510, 265] on icon "right-button" at bounding box center [515, 264] width 12 height 12
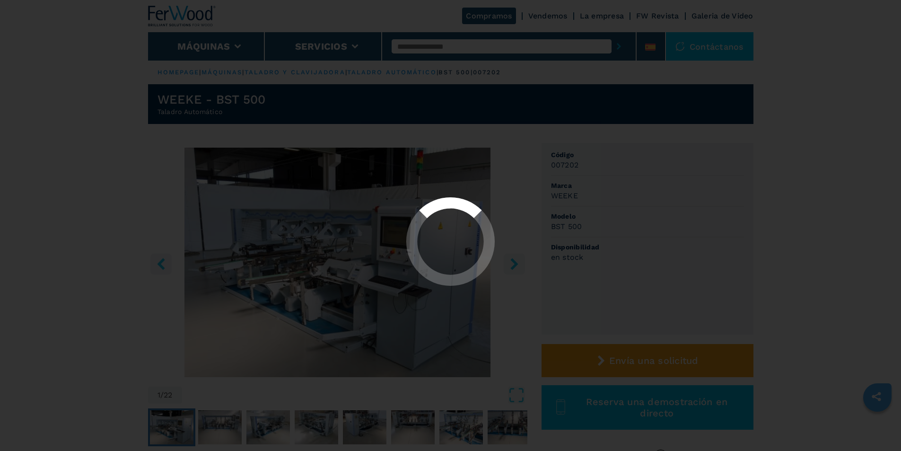
select select "**********"
select select "*****"
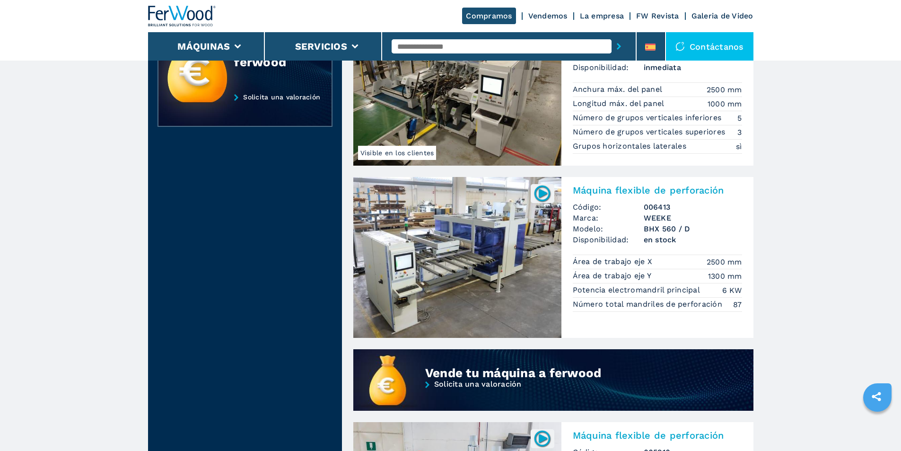
scroll to position [466, 0]
click at [449, 255] on img at bounding box center [457, 256] width 208 height 161
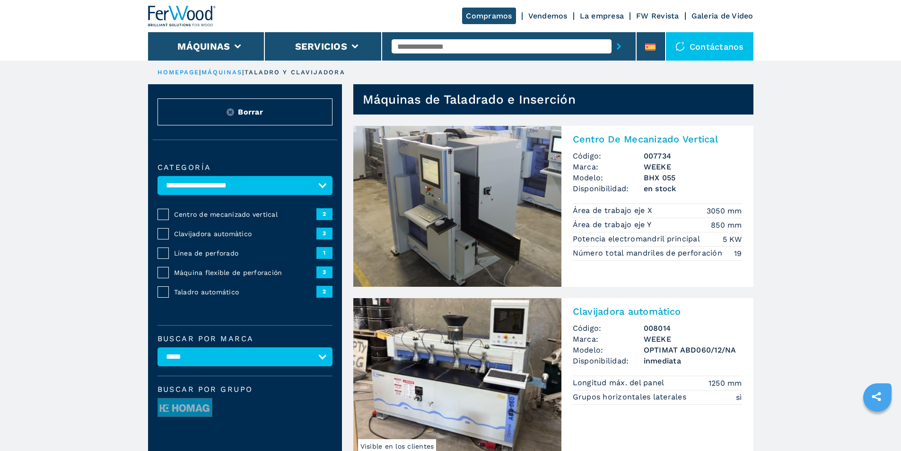
select select
